Goal: Task Accomplishment & Management: Use online tool/utility

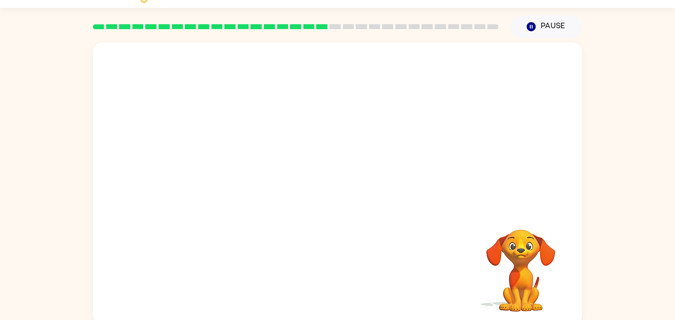
scroll to position [28, 0]
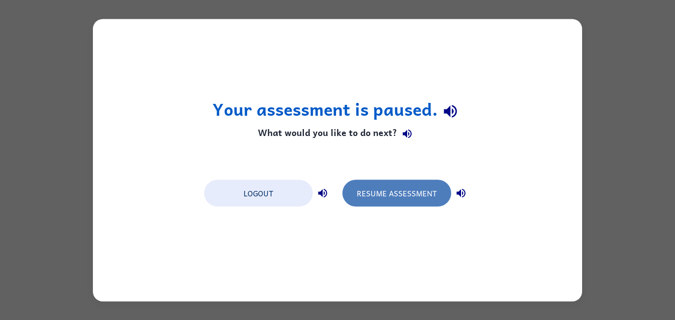
click at [386, 195] on button "Resume Assessment" at bounding box center [397, 192] width 109 height 27
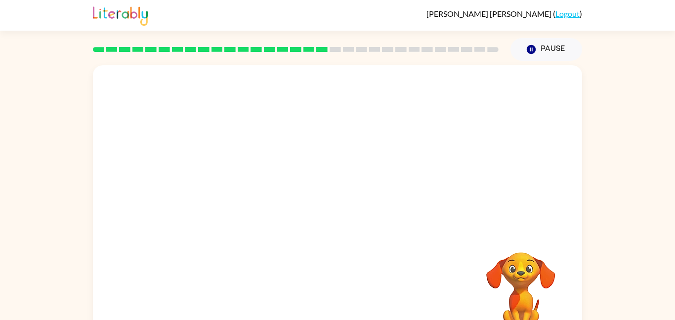
click at [567, 10] on link "Logout" at bounding box center [568, 13] width 24 height 9
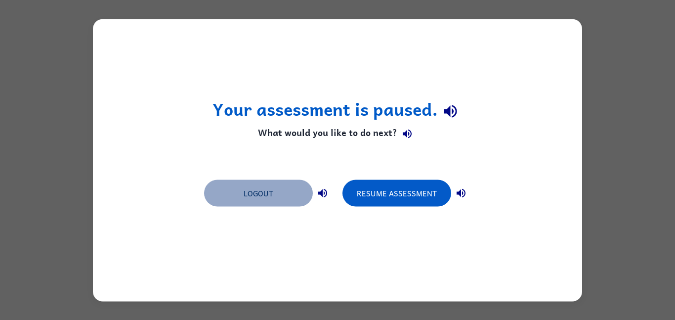
click at [283, 192] on button "Logout" at bounding box center [258, 192] width 109 height 27
